Goal: Information Seeking & Learning: Learn about a topic

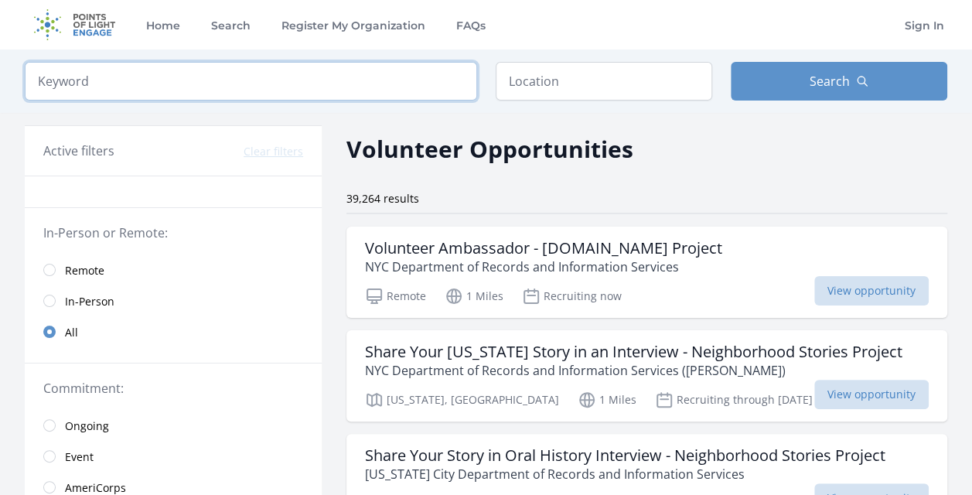
click at [118, 96] on input "search" at bounding box center [251, 81] width 452 height 39
click at [508, 81] on input "text" at bounding box center [604, 81] width 216 height 39
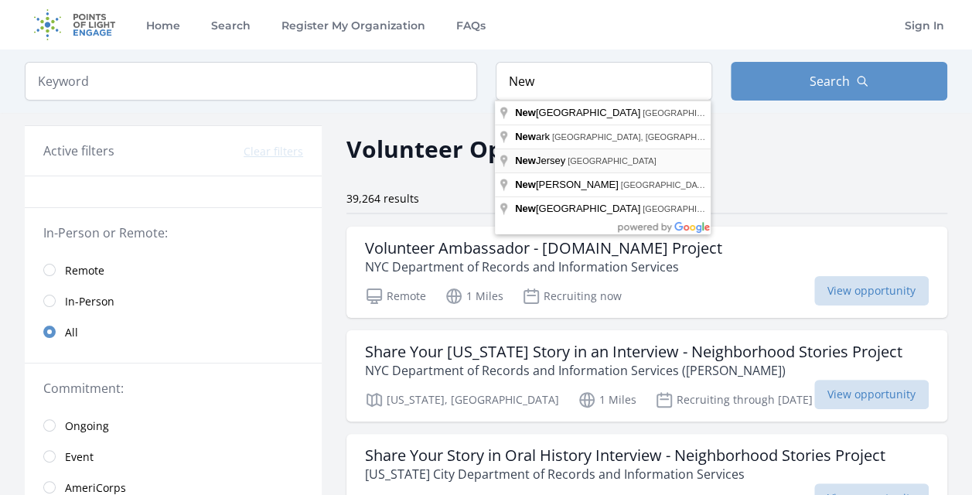
type input "[US_STATE], [GEOGRAPHIC_DATA]"
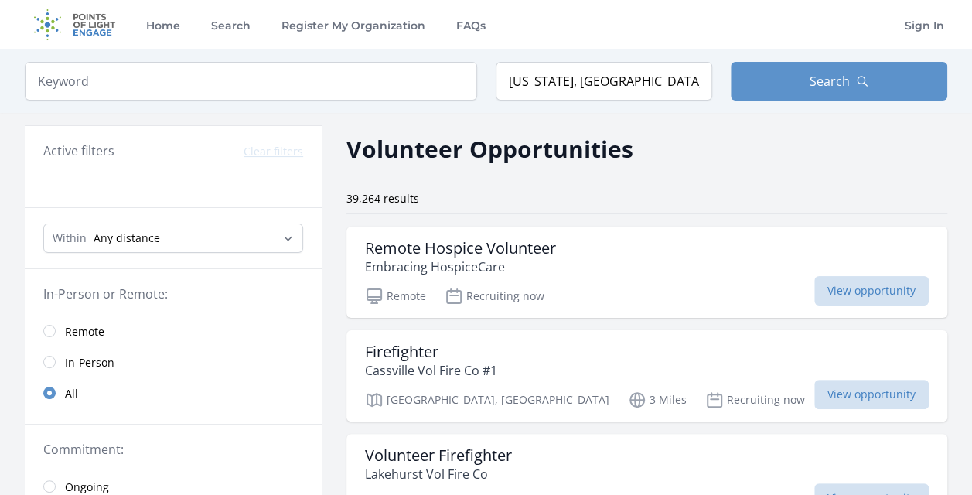
click at [779, 57] on div "Keyword Location New Jersey, USA Search" at bounding box center [486, 80] width 972 height 63
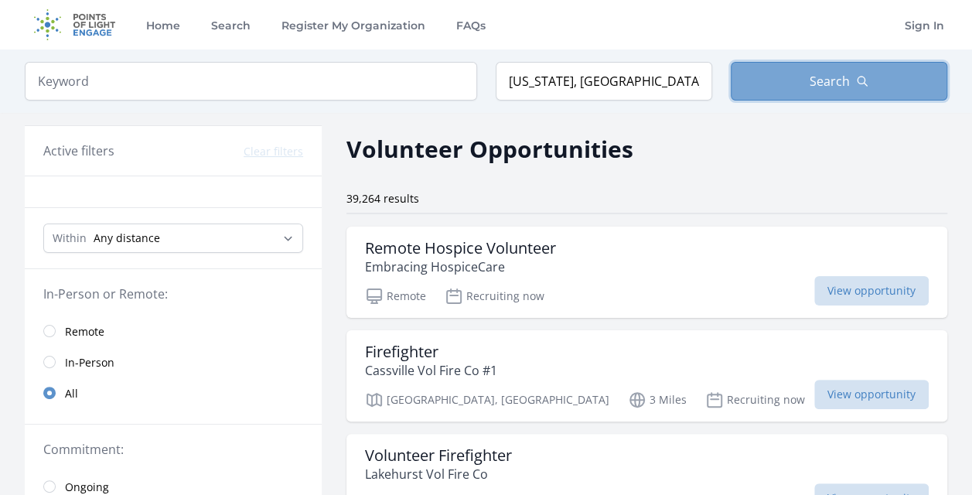
click at [785, 77] on button "Search" at bounding box center [839, 81] width 216 height 39
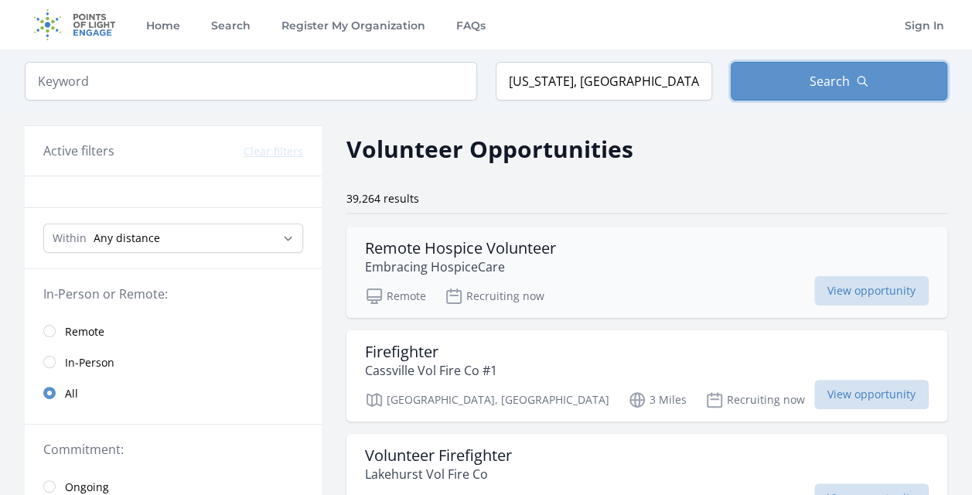
scroll to position [77, 0]
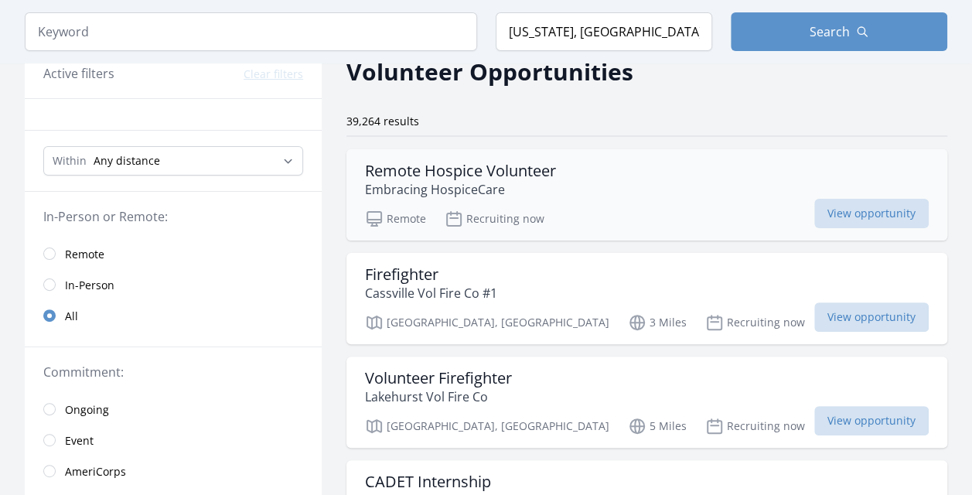
click at [514, 173] on h3 "Remote Hospice Volunteer" at bounding box center [460, 171] width 191 height 19
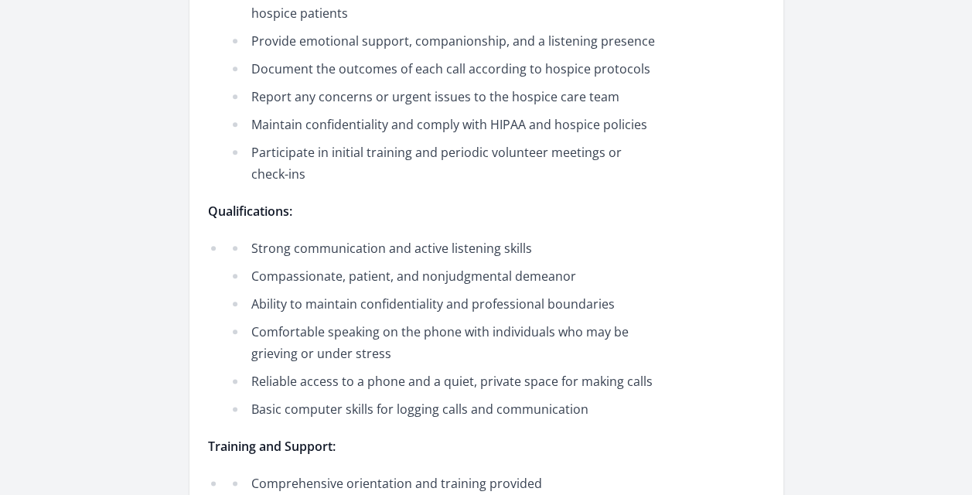
scroll to position [773, 0]
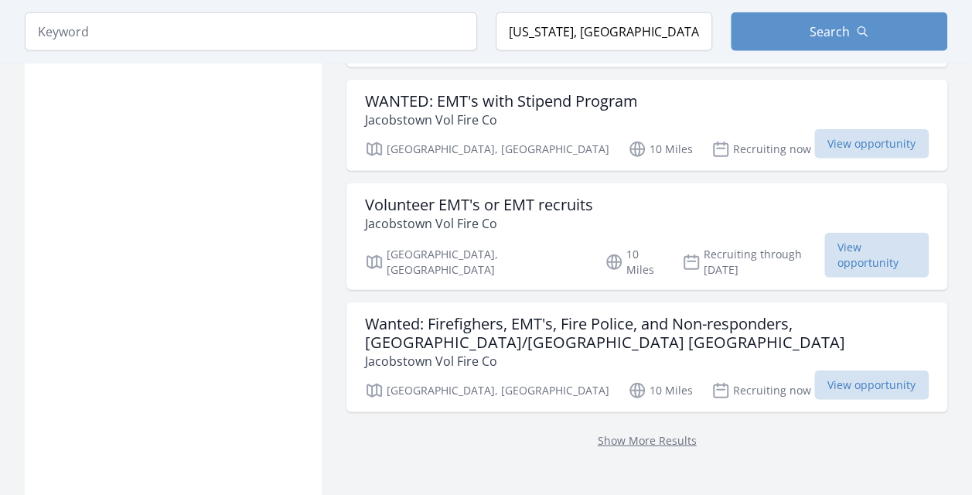
scroll to position [1933, 0]
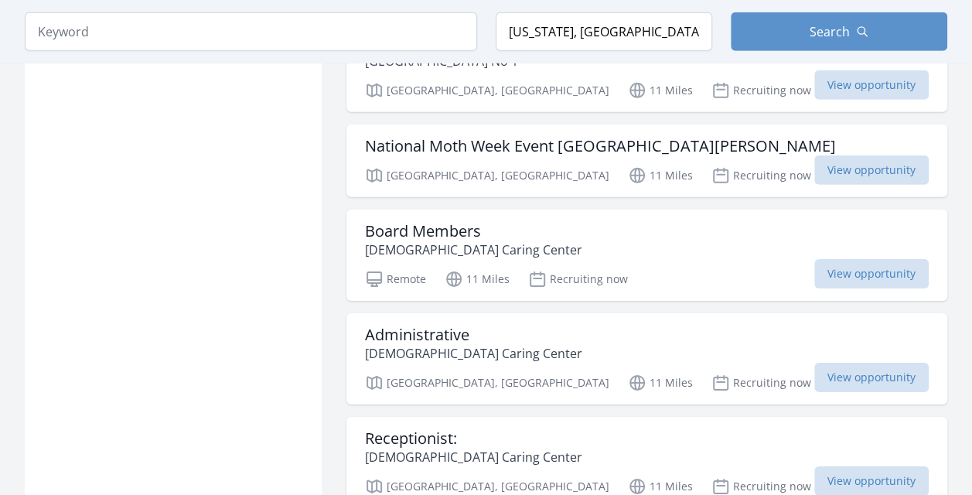
scroll to position [2397, 0]
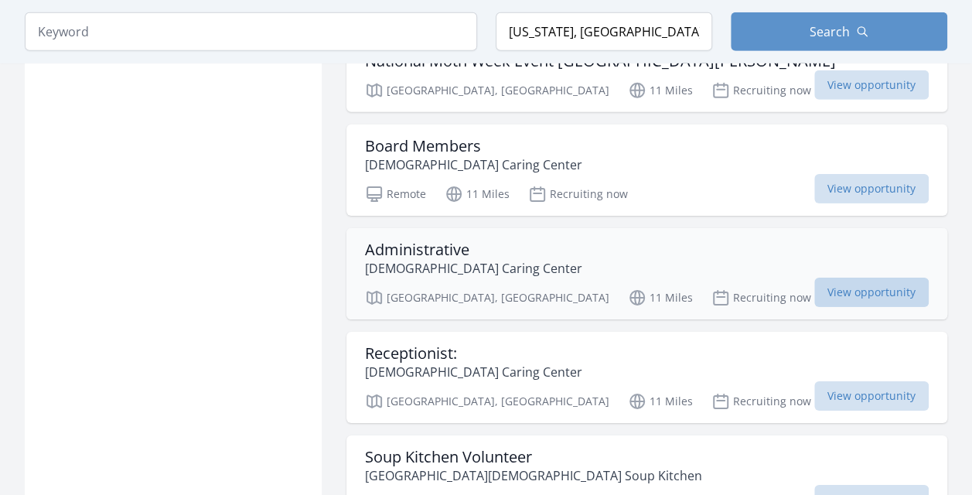
click at [872, 278] on span "View opportunity" at bounding box center [871, 292] width 114 height 29
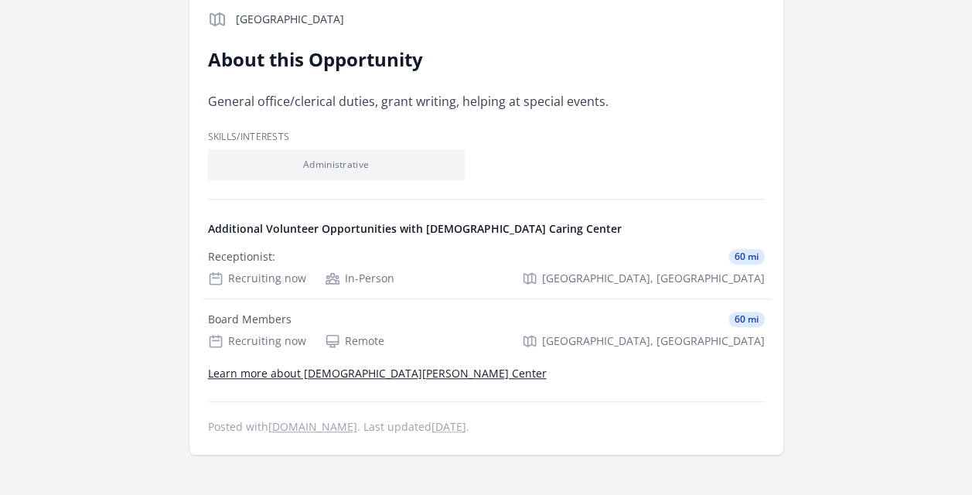
scroll to position [387, 0]
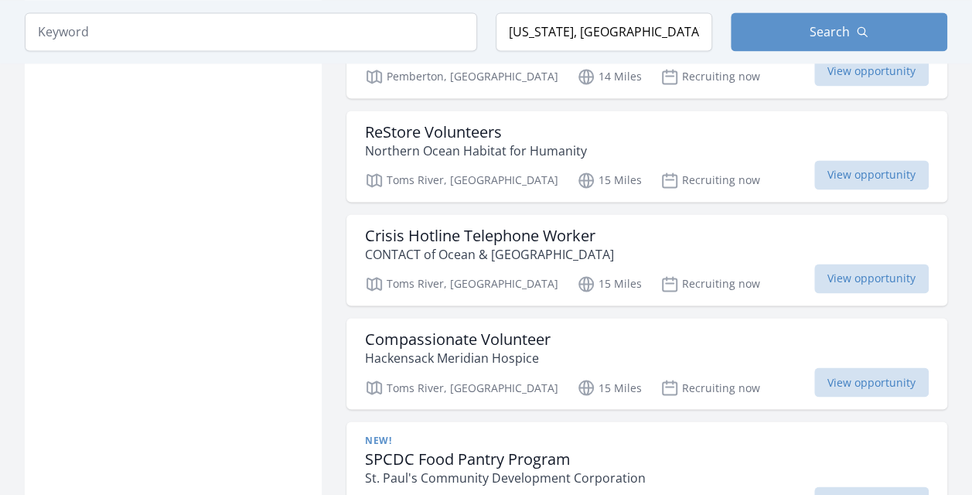
scroll to position [3997, 0]
click at [458, 451] on h3 "SPCDC Food Pantry Program" at bounding box center [505, 460] width 281 height 19
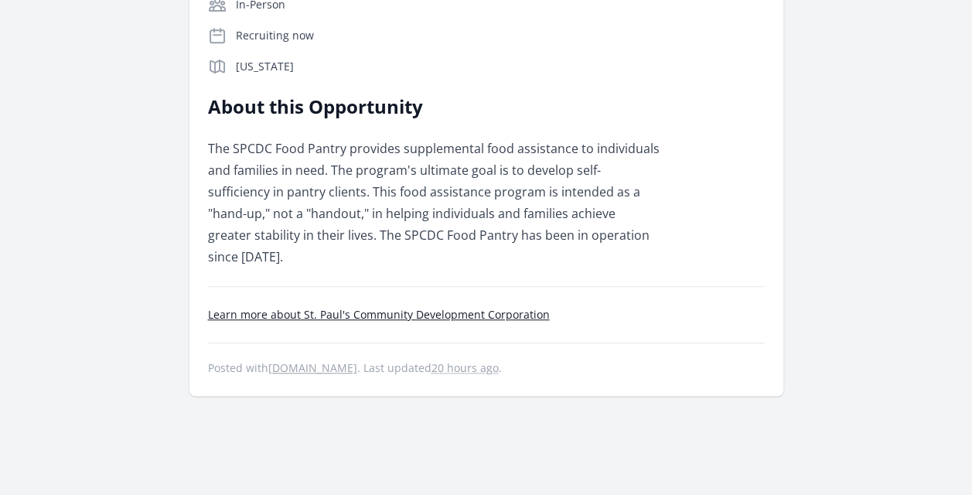
scroll to position [387, 0]
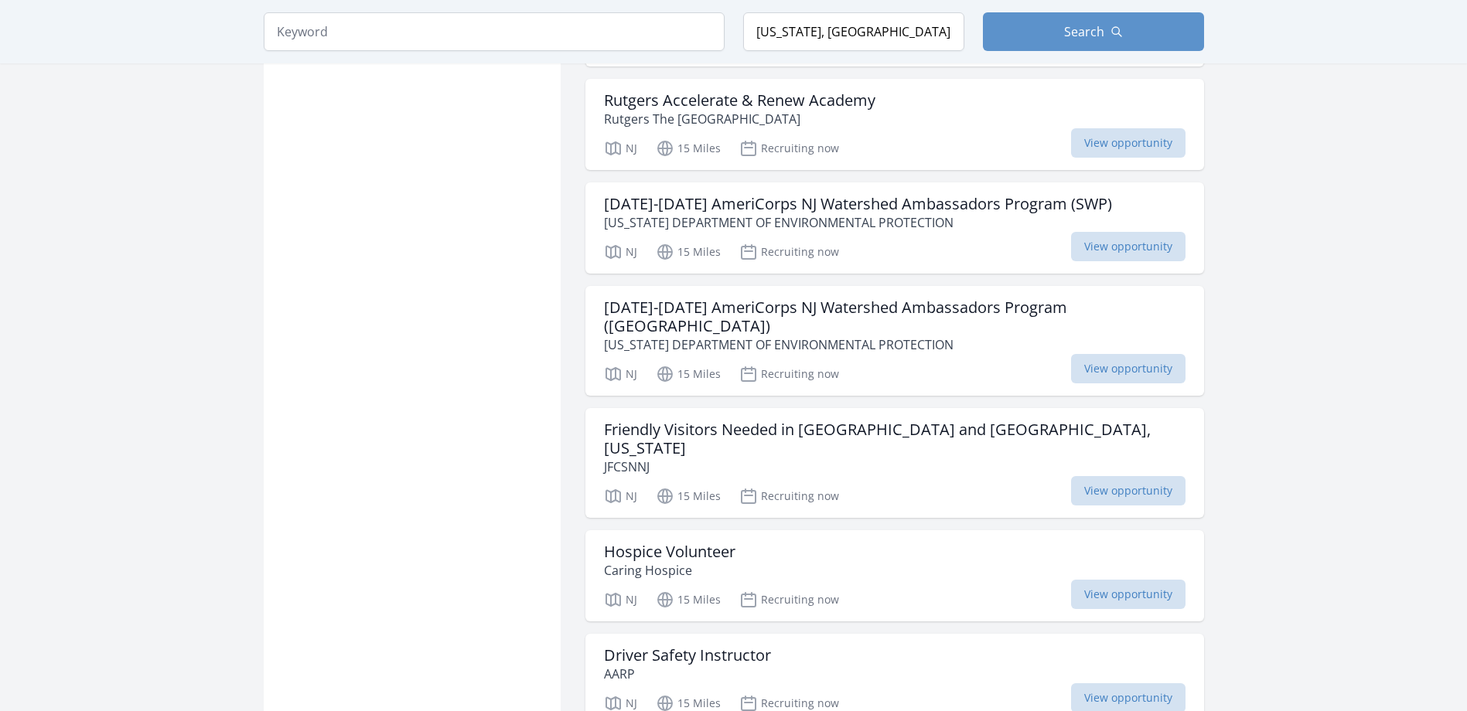
scroll to position [5644, 0]
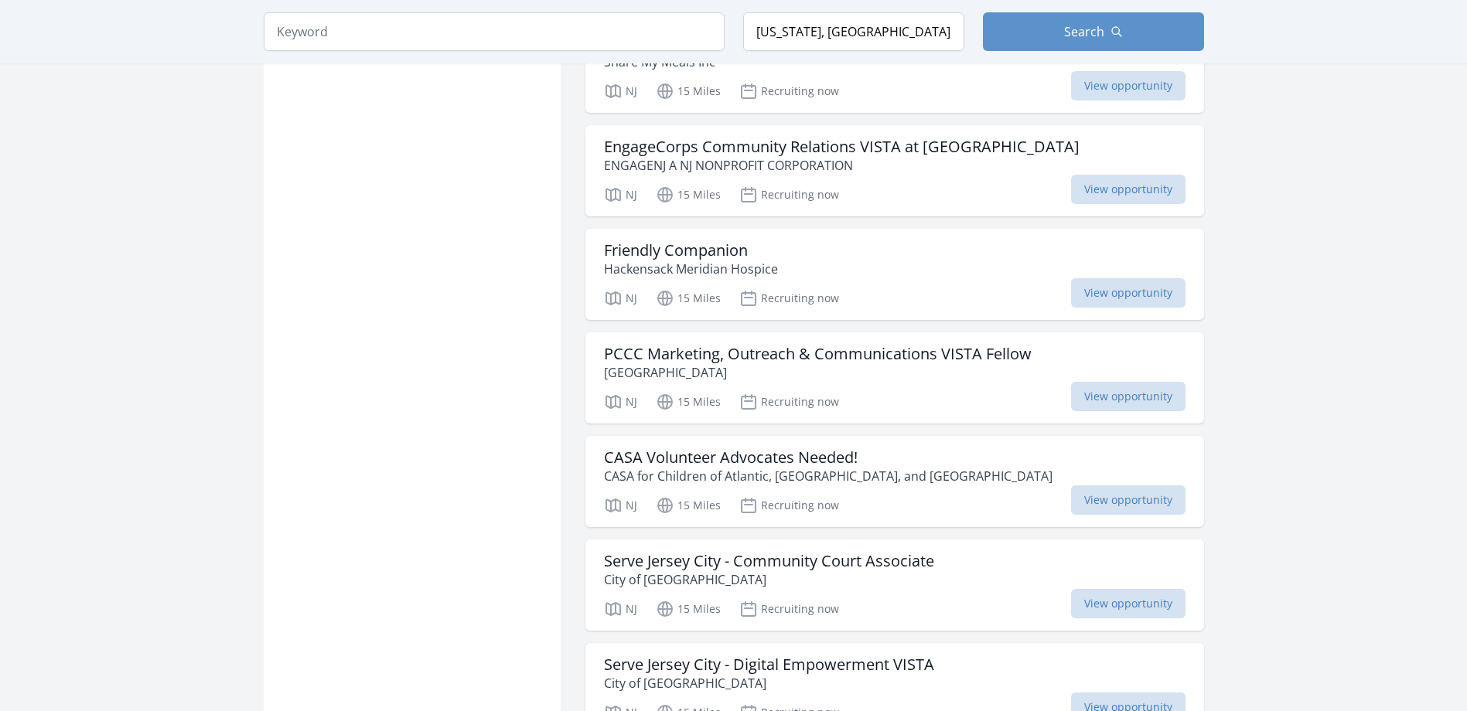
scroll to position [8040, 0]
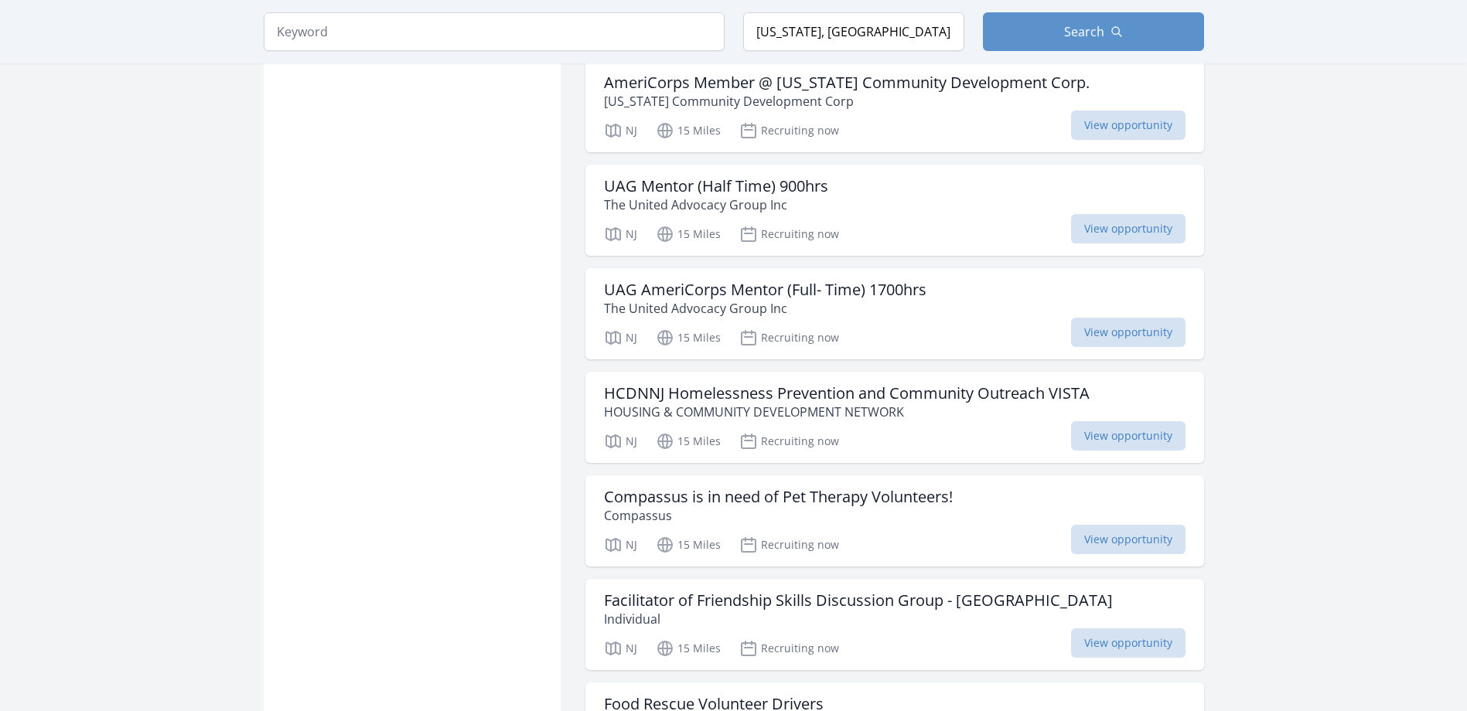
scroll to position [9896, 0]
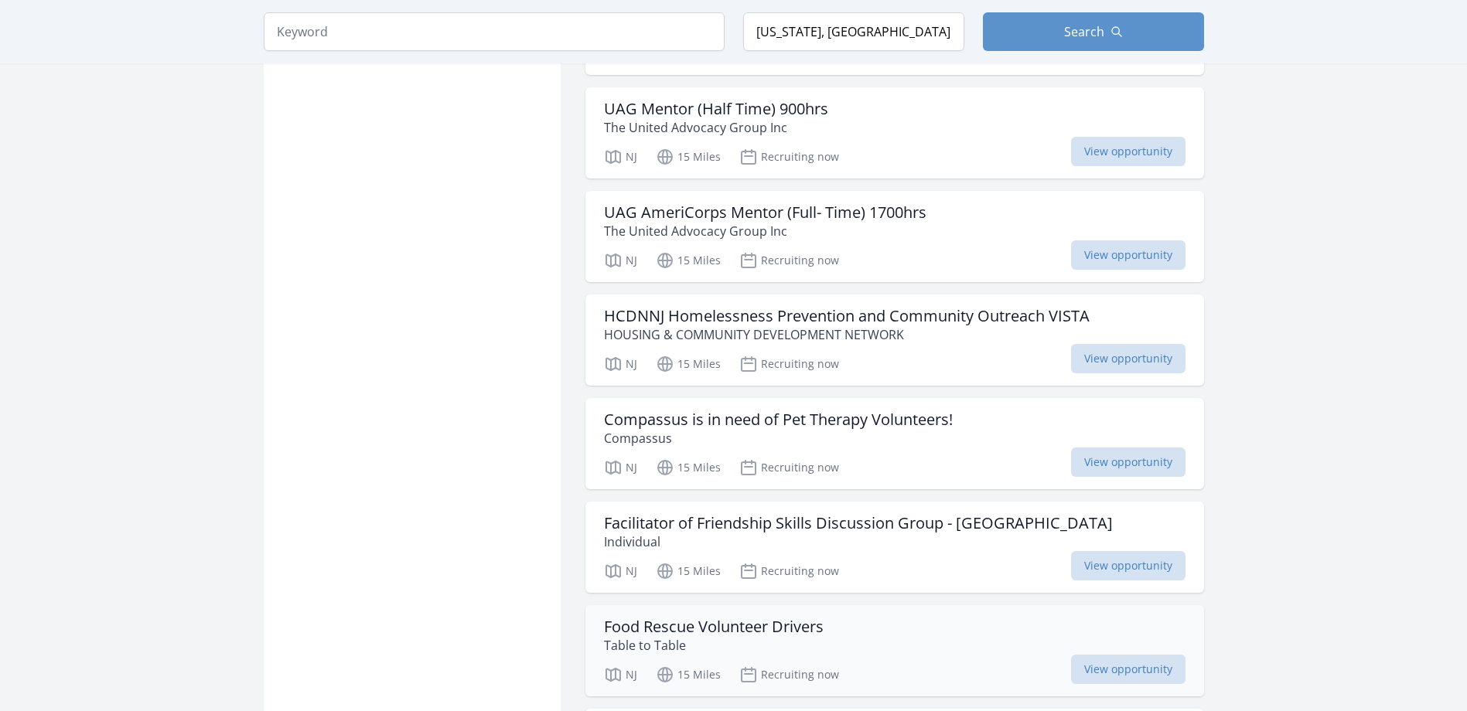
click at [906, 494] on div "NJ 15 Miles Recruiting now View opportunity" at bounding box center [894, 672] width 581 height 23
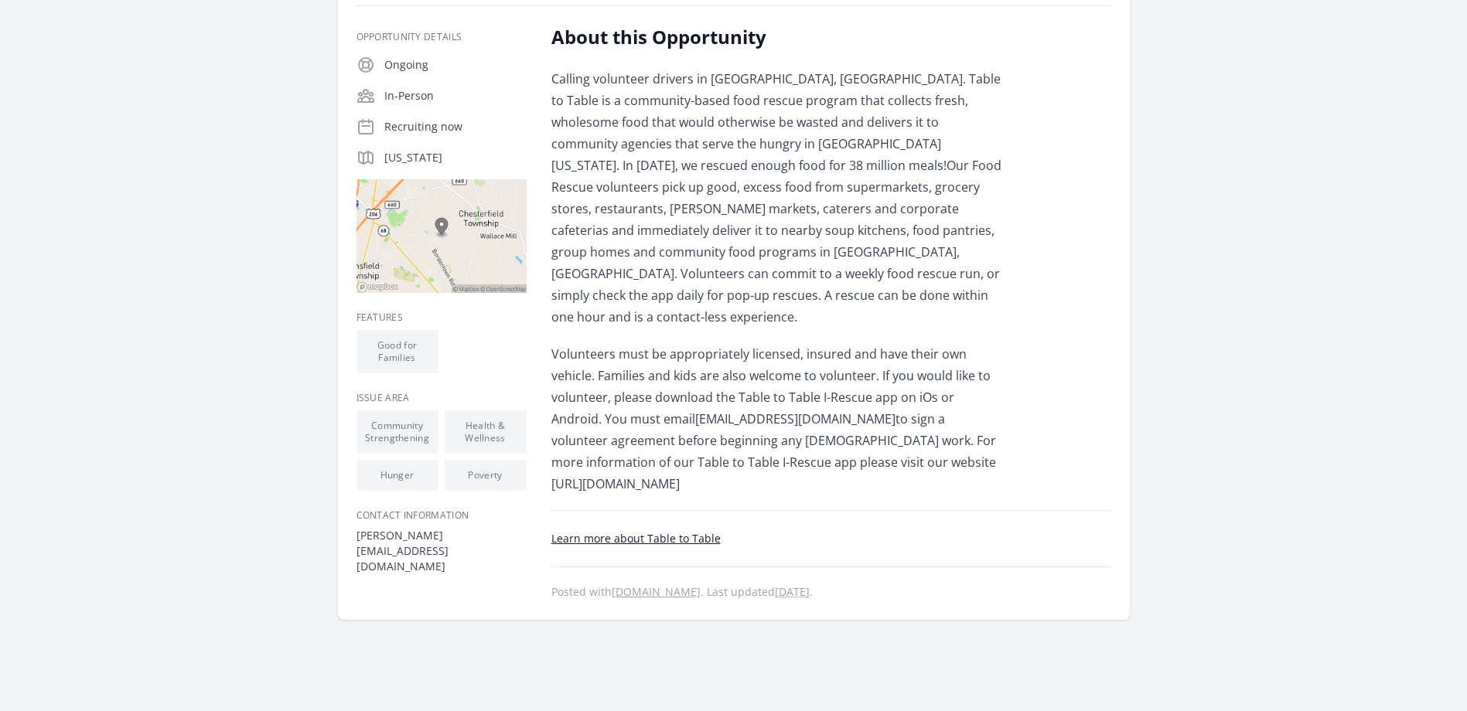
scroll to position [232, 0]
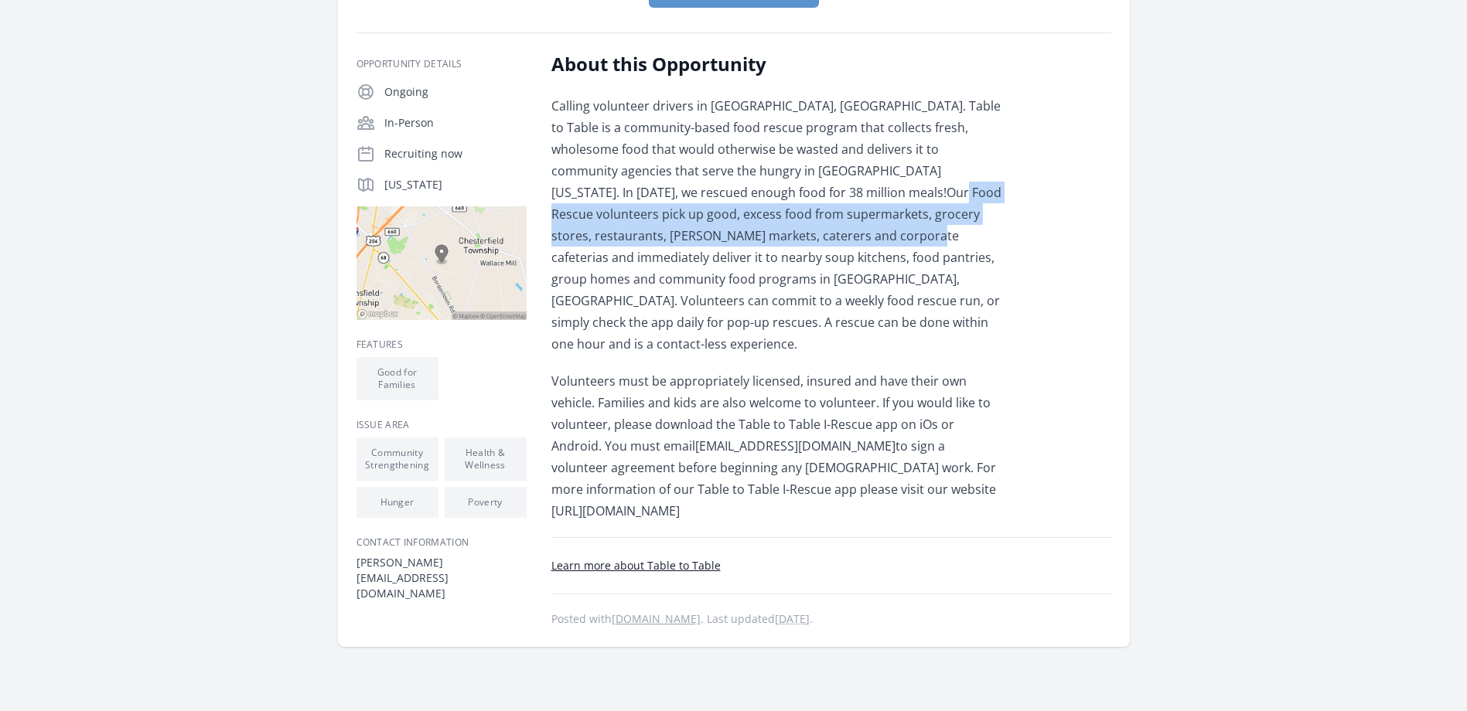
drag, startPoint x: 783, startPoint y: 189, endPoint x: 793, endPoint y: 237, distance: 49.7
click at [793, 237] on p "Calling volunteer drivers in [GEOGRAPHIC_DATA], [GEOGRAPHIC_DATA]. Table to Tab…" at bounding box center [777, 225] width 452 height 260
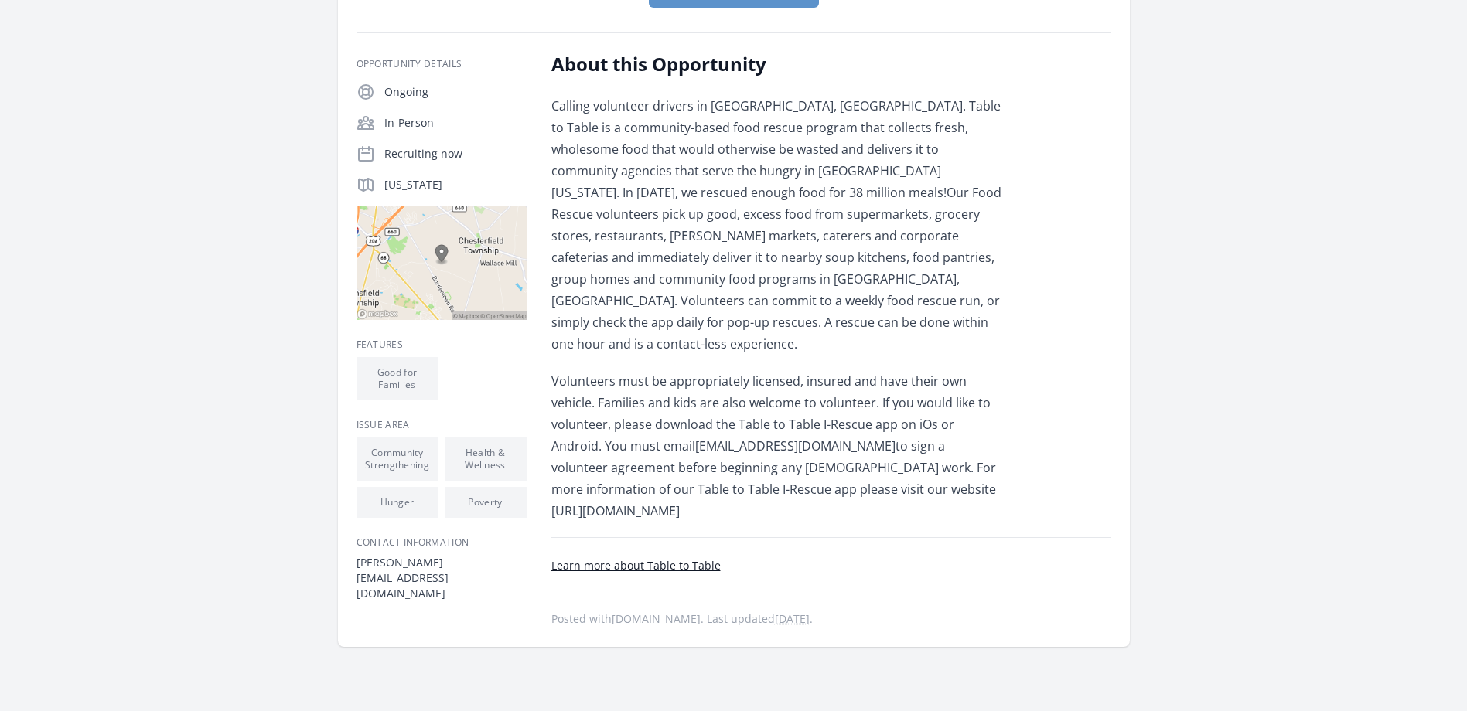
drag, startPoint x: 793, startPoint y: 237, endPoint x: 782, endPoint y: 303, distance: 66.6
click at [782, 303] on p "Calling volunteer drivers in [GEOGRAPHIC_DATA], [GEOGRAPHIC_DATA]. Table to Tab…" at bounding box center [777, 225] width 452 height 260
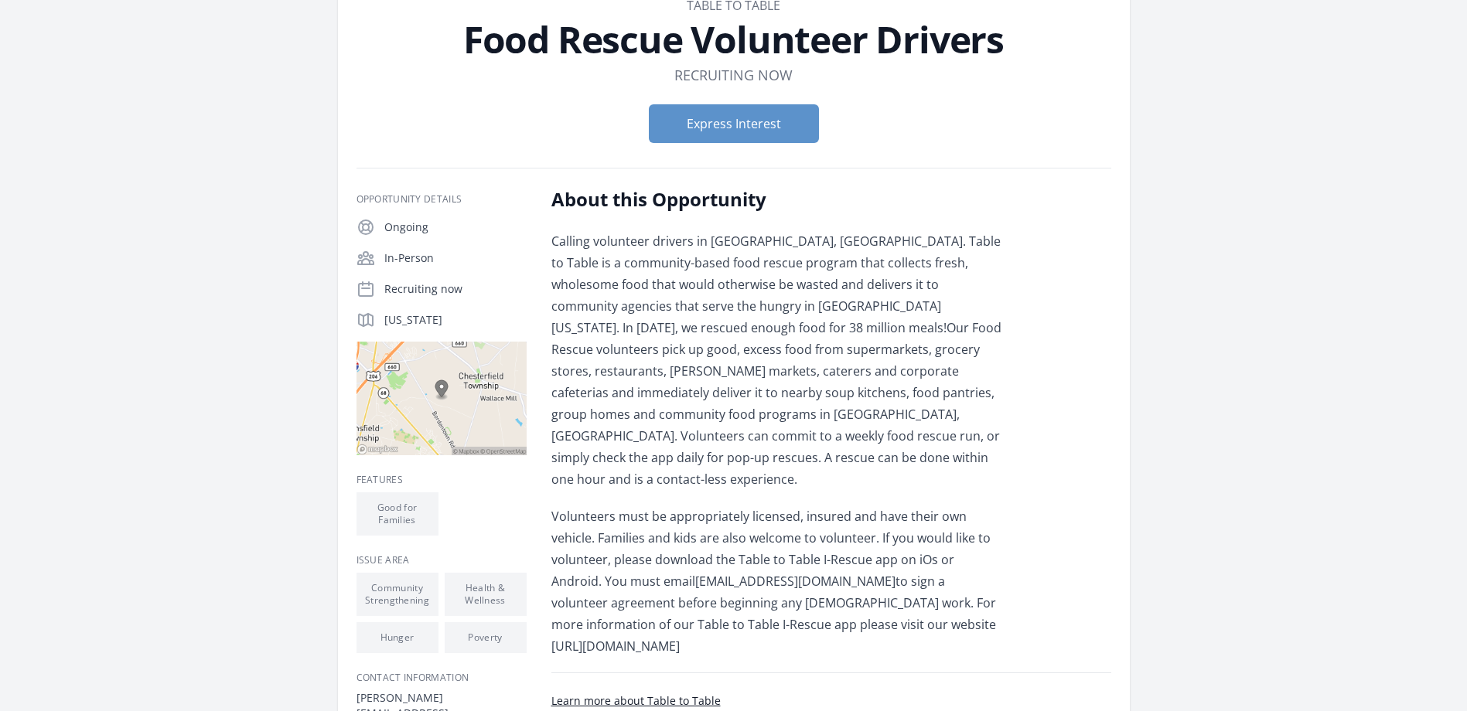
scroll to position [0, 0]
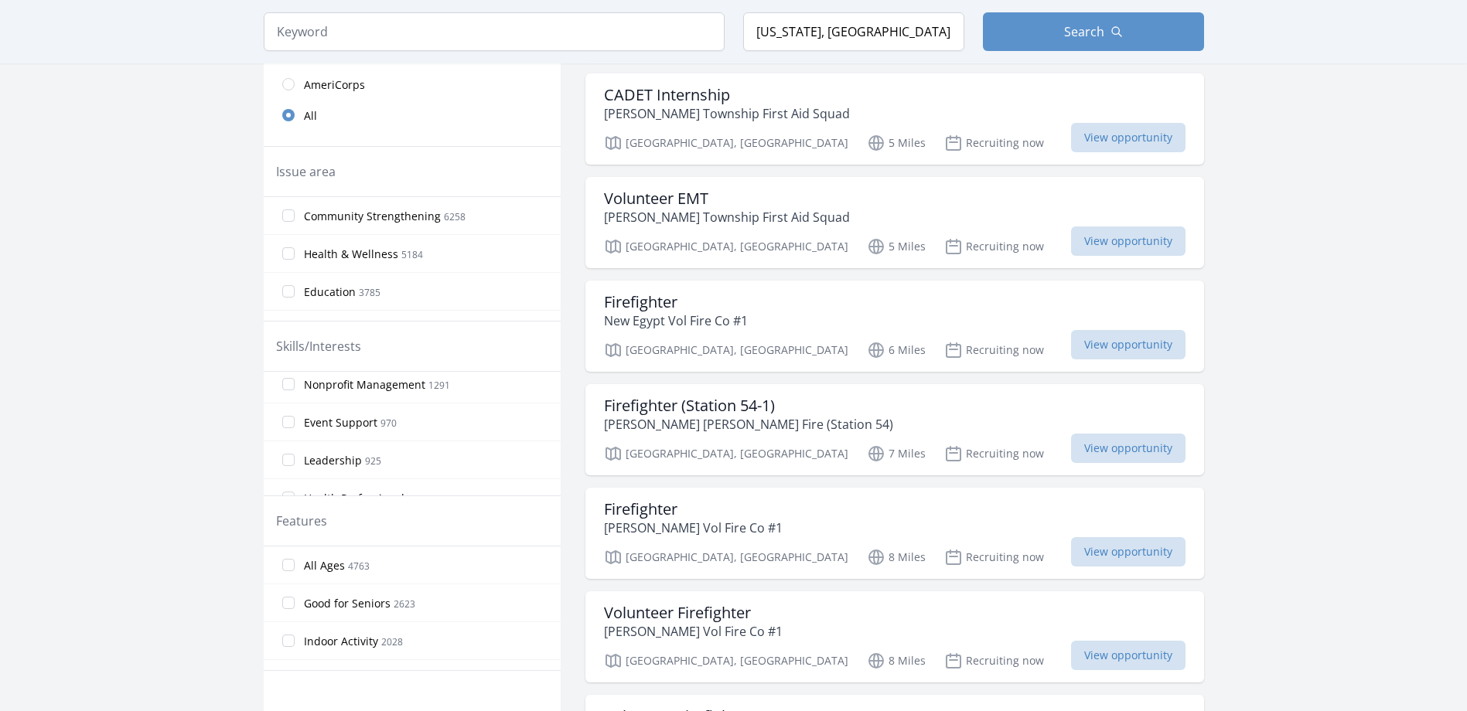
scroll to position [387, 0]
click at [407, 389] on label "Leadership 925" at bounding box center [412, 382] width 297 height 31
click at [295, 389] on input "Leadership 925" at bounding box center [288, 382] width 12 height 12
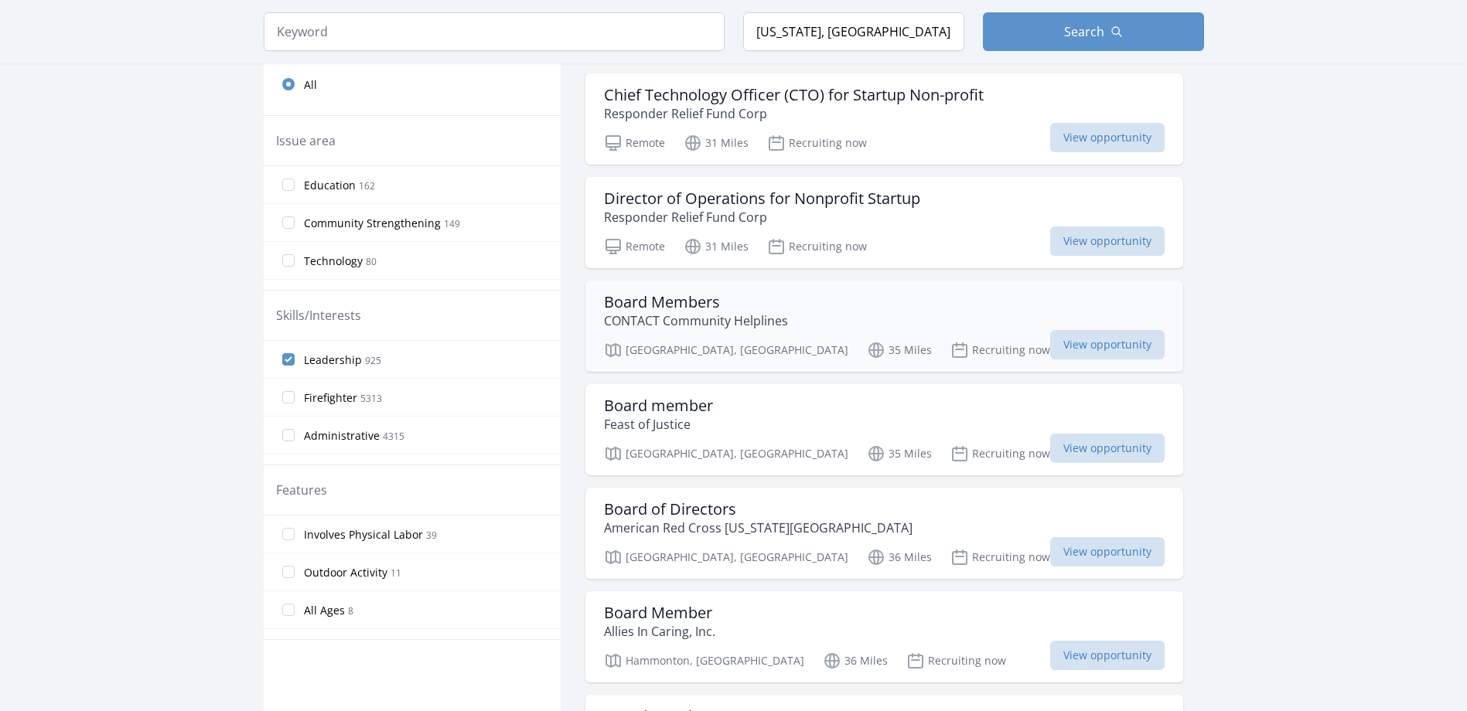
click at [723, 318] on p "CONTACT Community Helplines" at bounding box center [696, 321] width 184 height 19
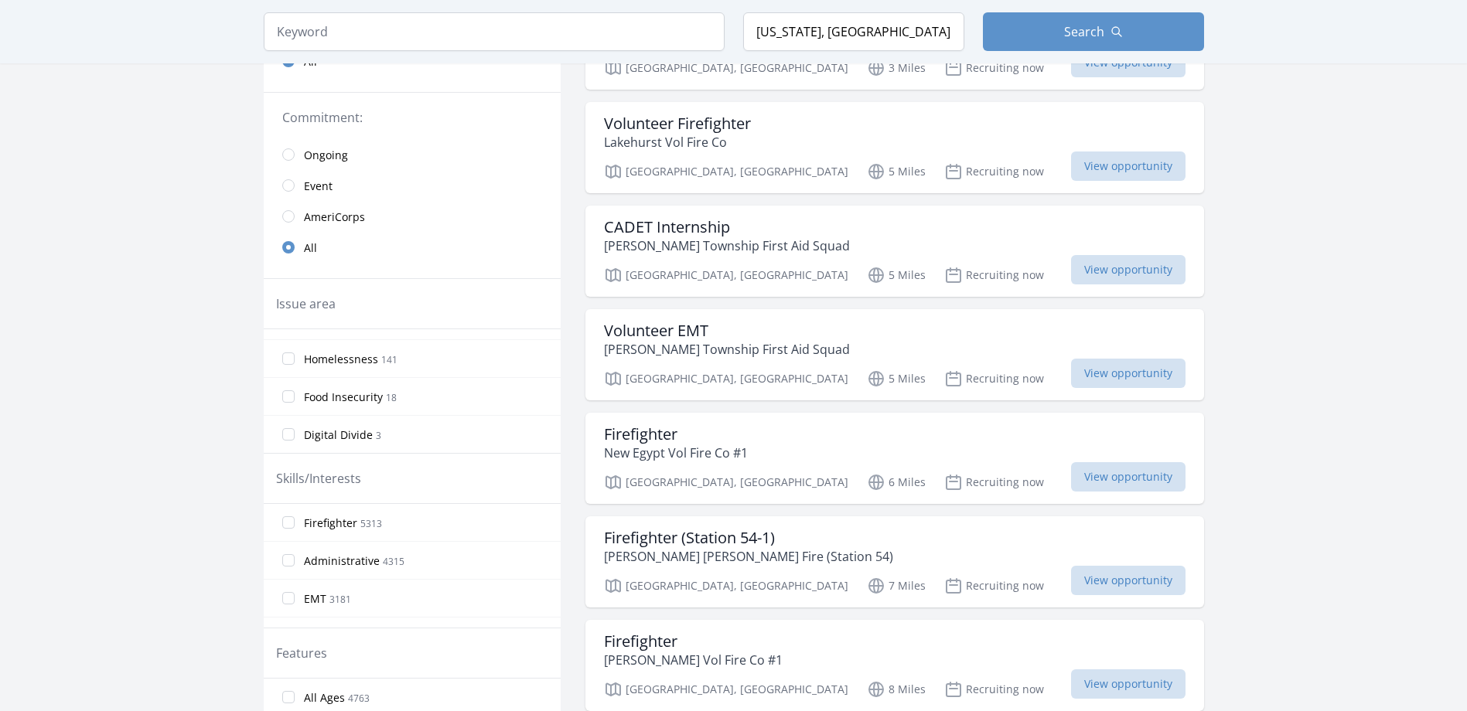
scroll to position [309, 0]
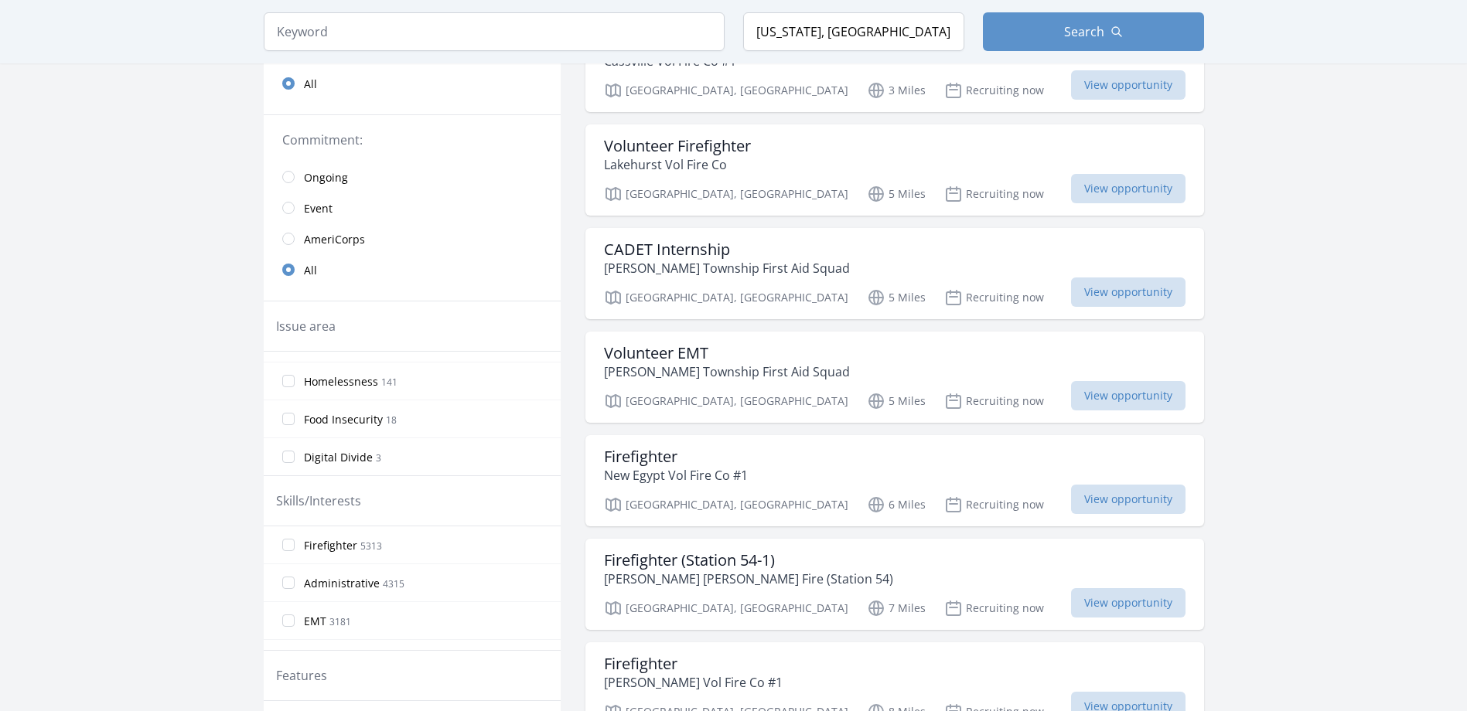
click at [418, 415] on label "Food Insecurity 18" at bounding box center [412, 419] width 297 height 31
click at [295, 415] on input "Food Insecurity 18" at bounding box center [288, 419] width 12 height 12
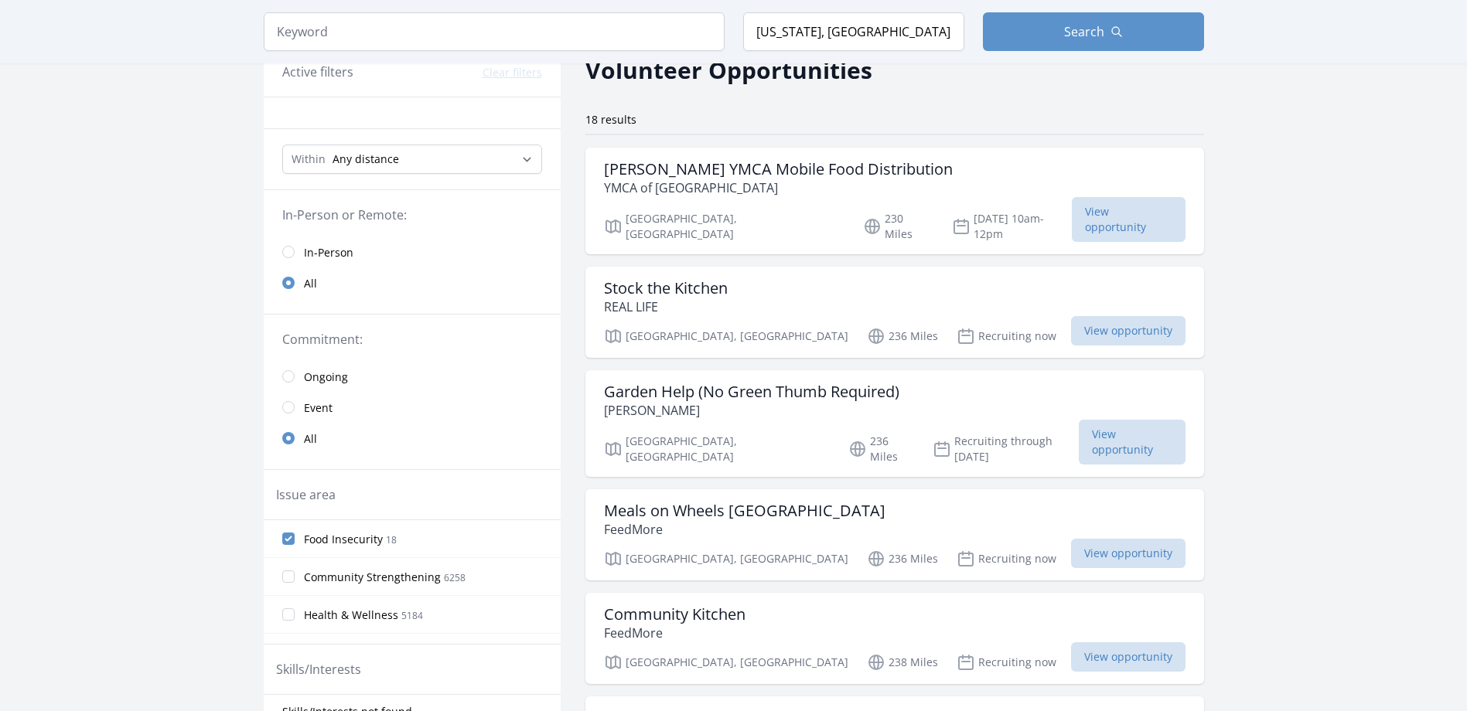
scroll to position [77, 0]
click at [1065, 36] on span "Search" at bounding box center [1084, 31] width 40 height 19
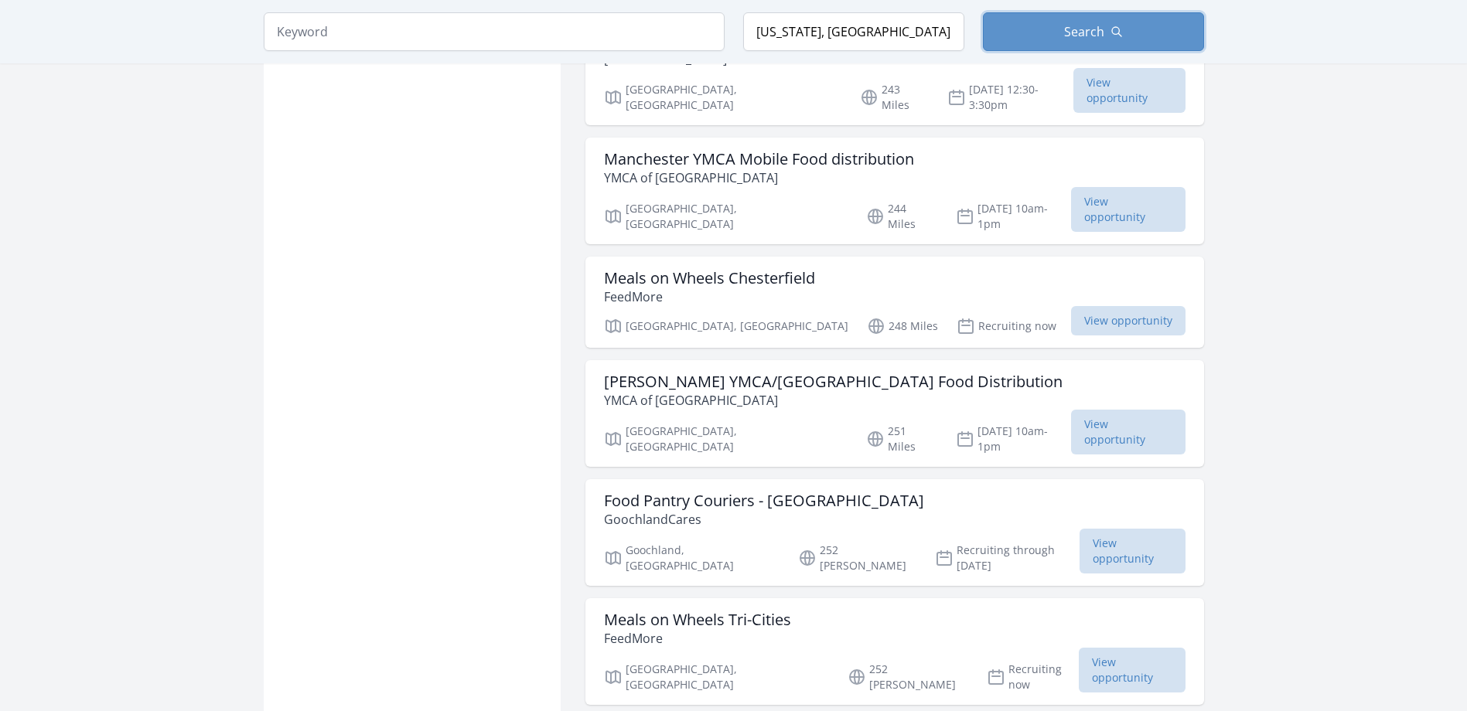
scroll to position [1721, 0]
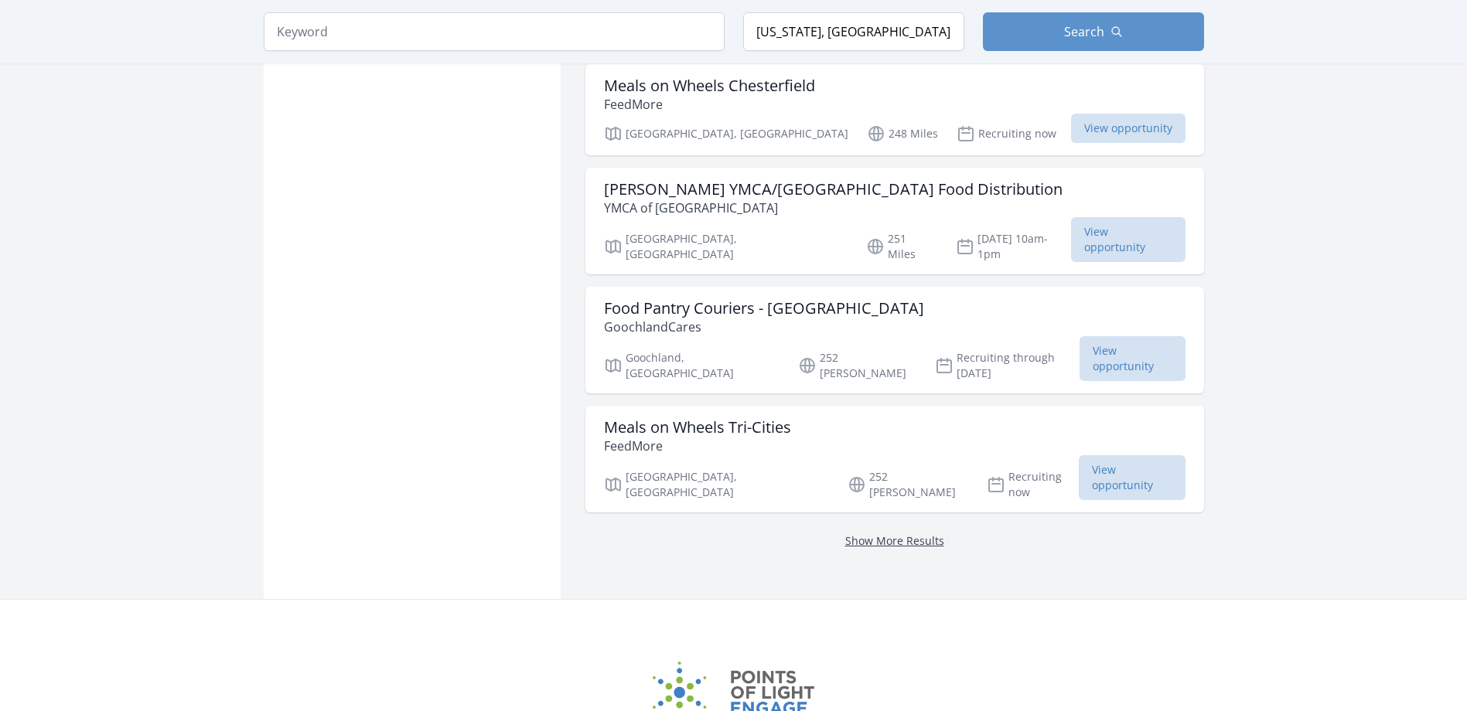
click at [845, 533] on link "Show More Results" at bounding box center [894, 540] width 99 height 15
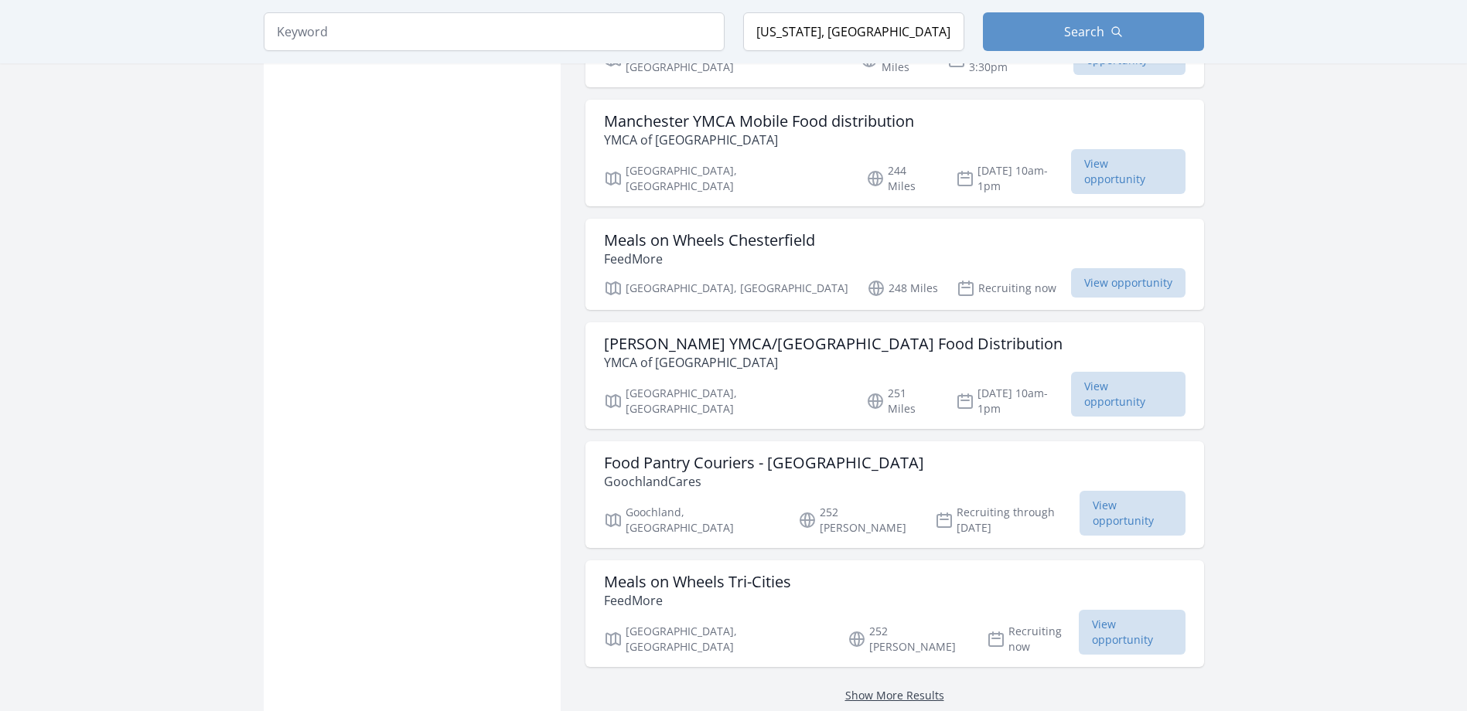
scroll to position [1721, 0]
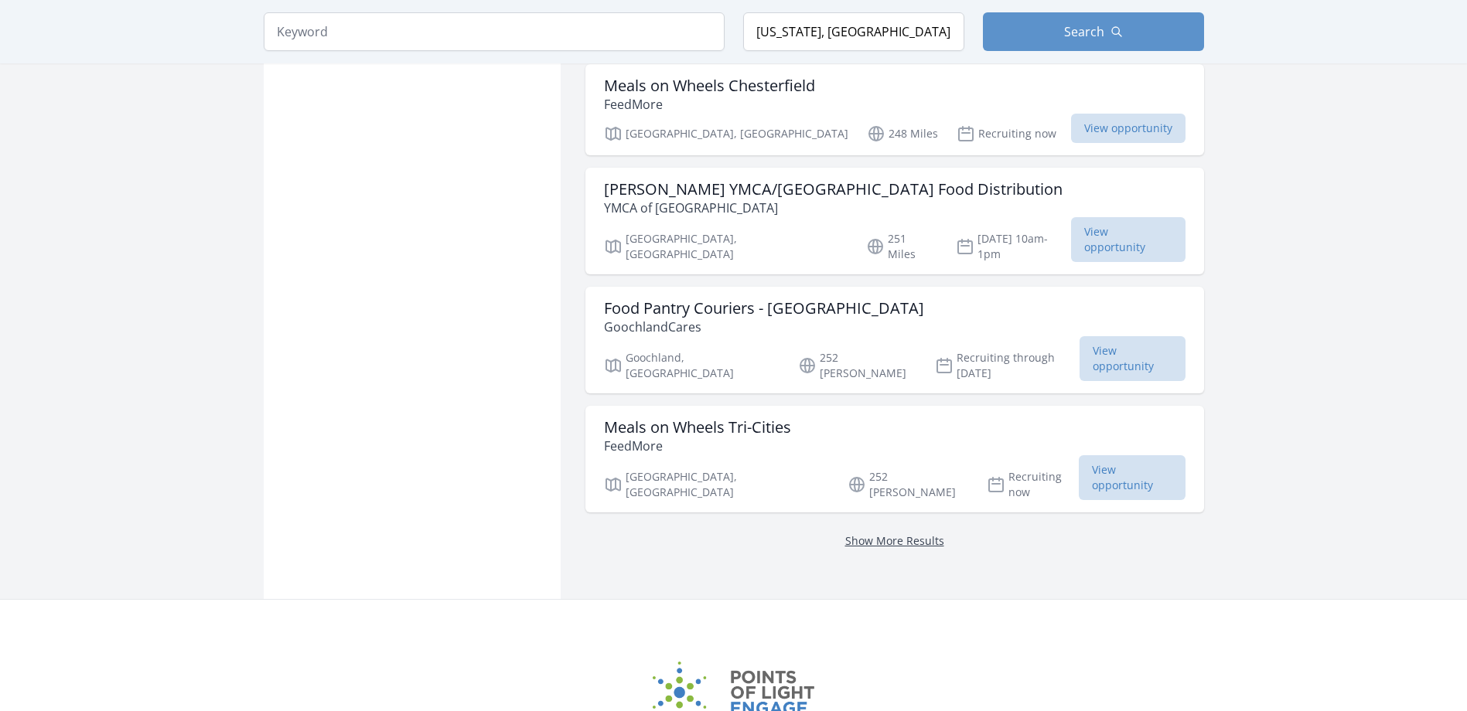
click at [845, 533] on link "Show More Results" at bounding box center [894, 540] width 99 height 15
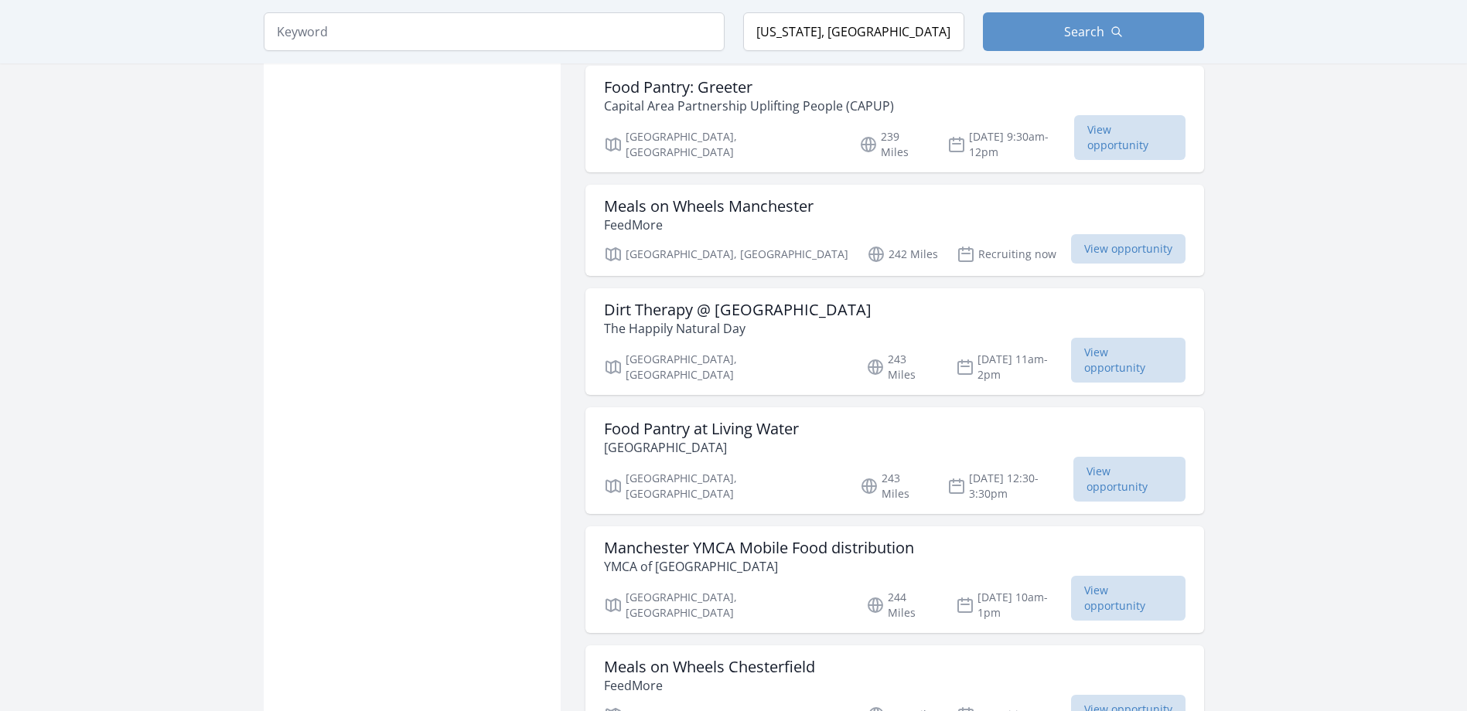
scroll to position [871, 0]
